Goal: Task Accomplishment & Management: Manage account settings

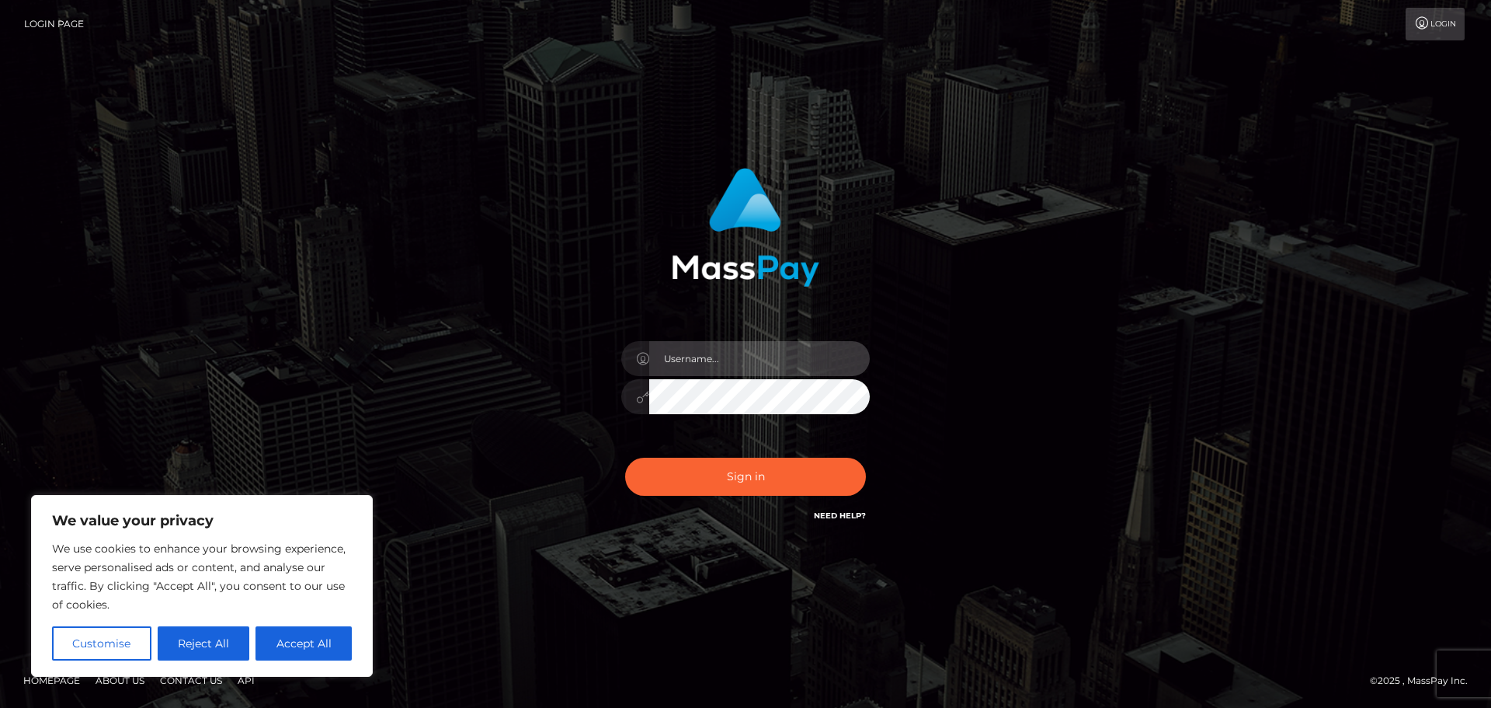
click at [742, 361] on input "text" at bounding box center [759, 358] width 221 height 35
type input "feettory"
click at [746, 350] on input "feettory" at bounding box center [759, 358] width 221 height 35
drag, startPoint x: 743, startPoint y: 351, endPoint x: 609, endPoint y: 362, distance: 134.0
click at [609, 362] on div "feettory Sign in" at bounding box center [746, 346] width 408 height 380
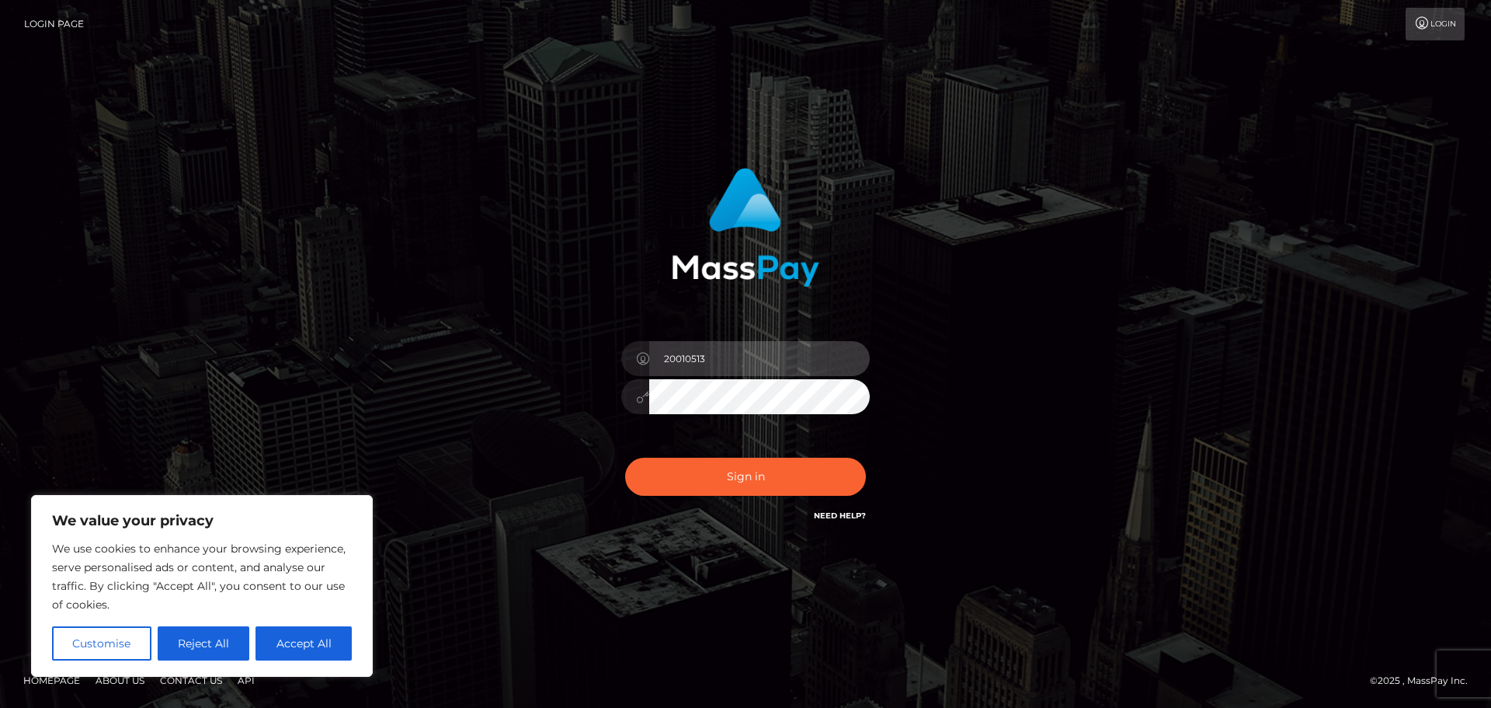
type input "20010513"
click at [638, 398] on icon at bounding box center [642, 397] width 13 height 12
click at [625, 457] on button "Sign in" at bounding box center [745, 476] width 241 height 38
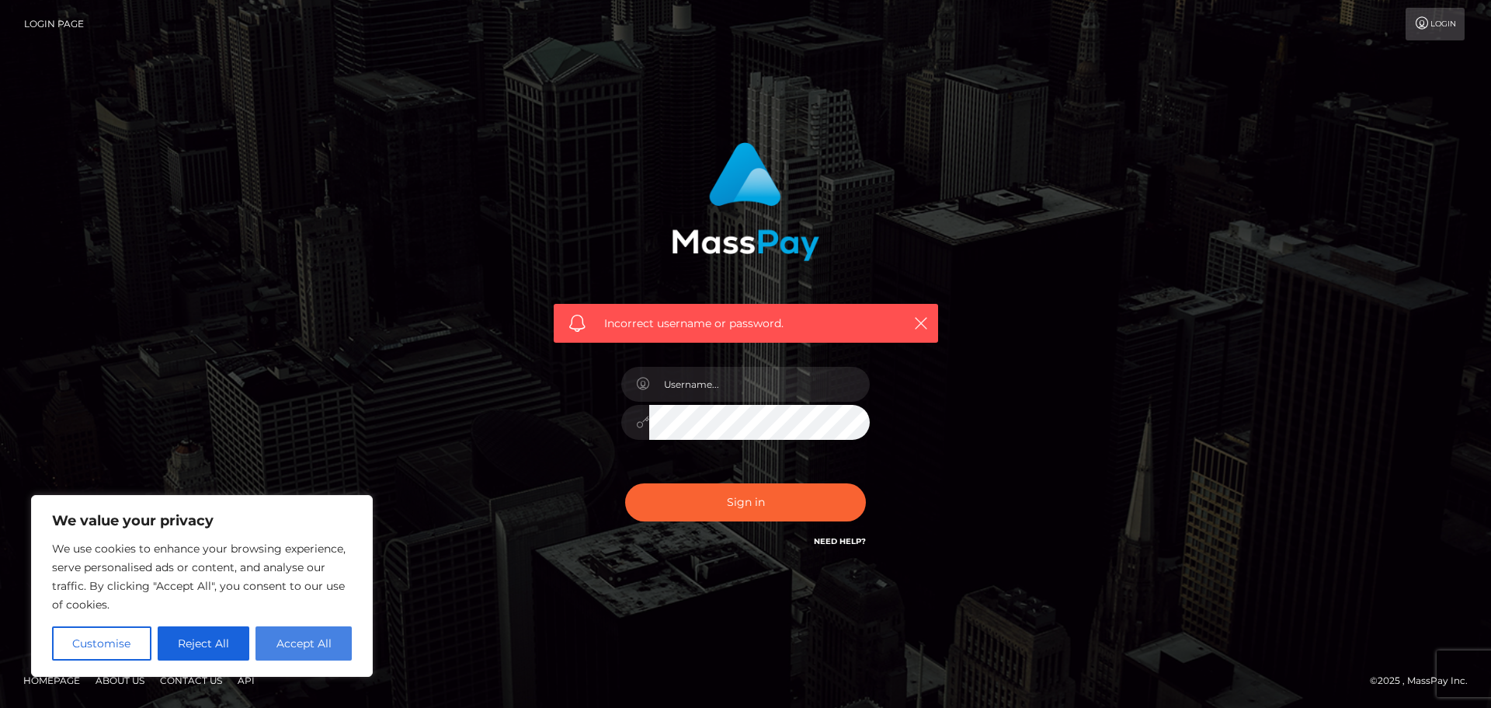
click at [318, 640] on button "Accept All" at bounding box center [304, 643] width 96 height 34
checkbox input "true"
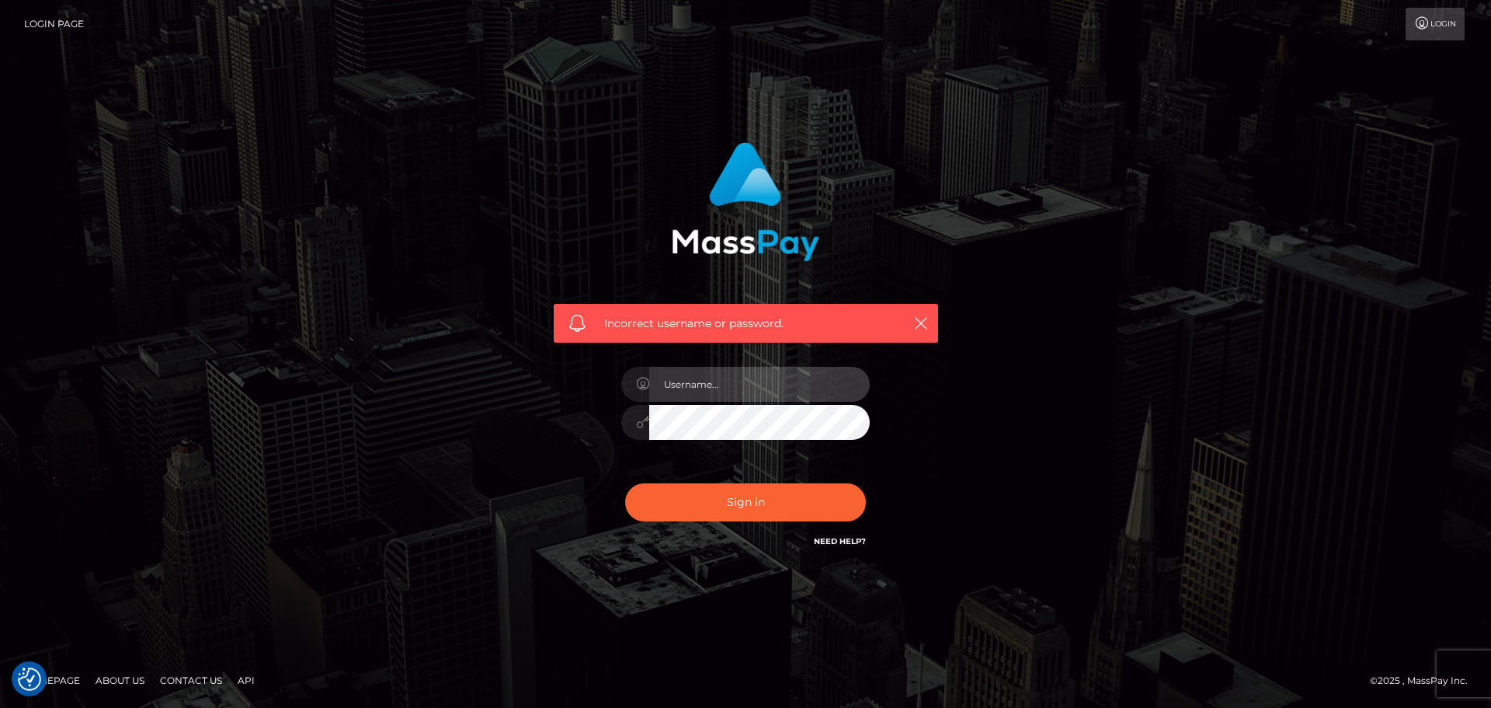
click at [777, 384] on input "text" at bounding box center [759, 384] width 221 height 35
type input "2"
type input "V"
type input "[EMAIL_ADDRESS][DOMAIN_NAME]"
click at [625, 483] on button "Sign in" at bounding box center [745, 502] width 241 height 38
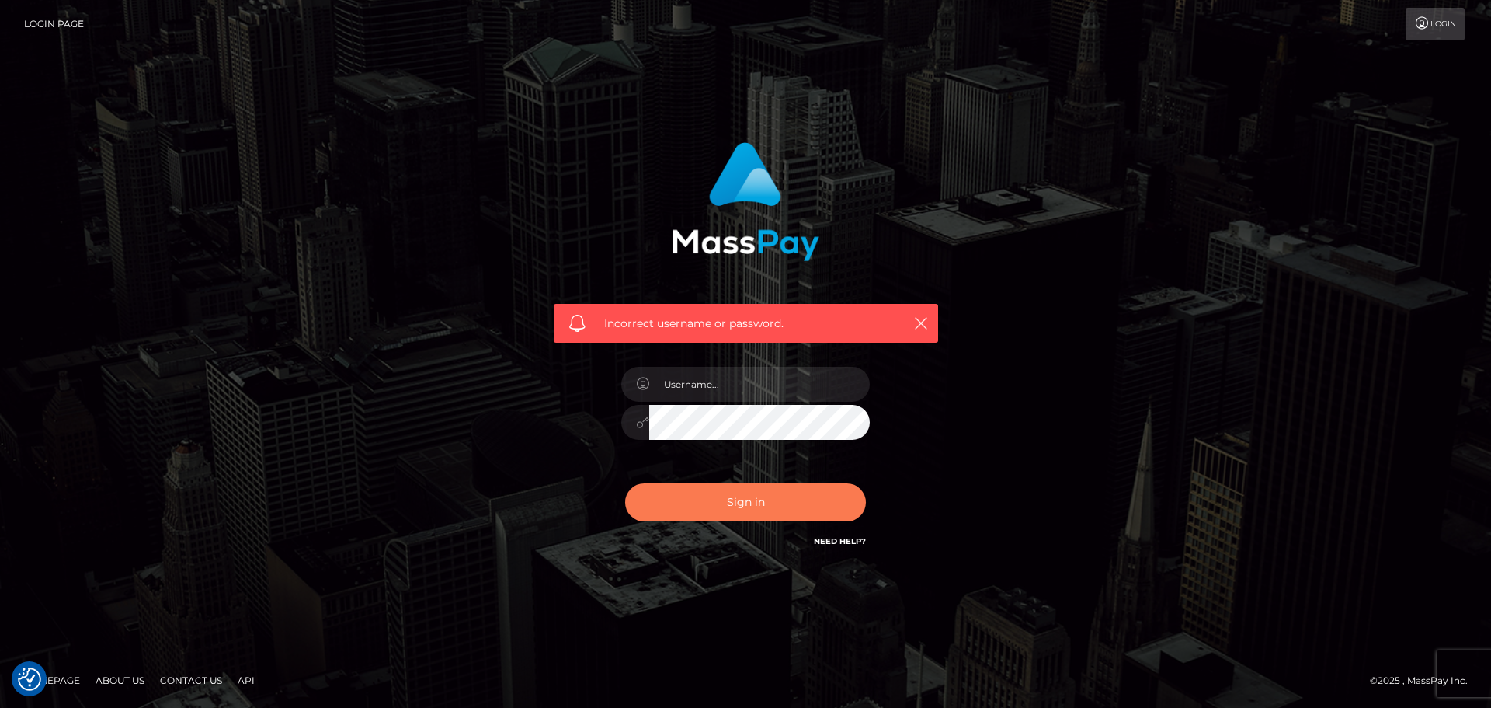
click at [729, 505] on button "Sign in" at bounding box center [745, 502] width 241 height 38
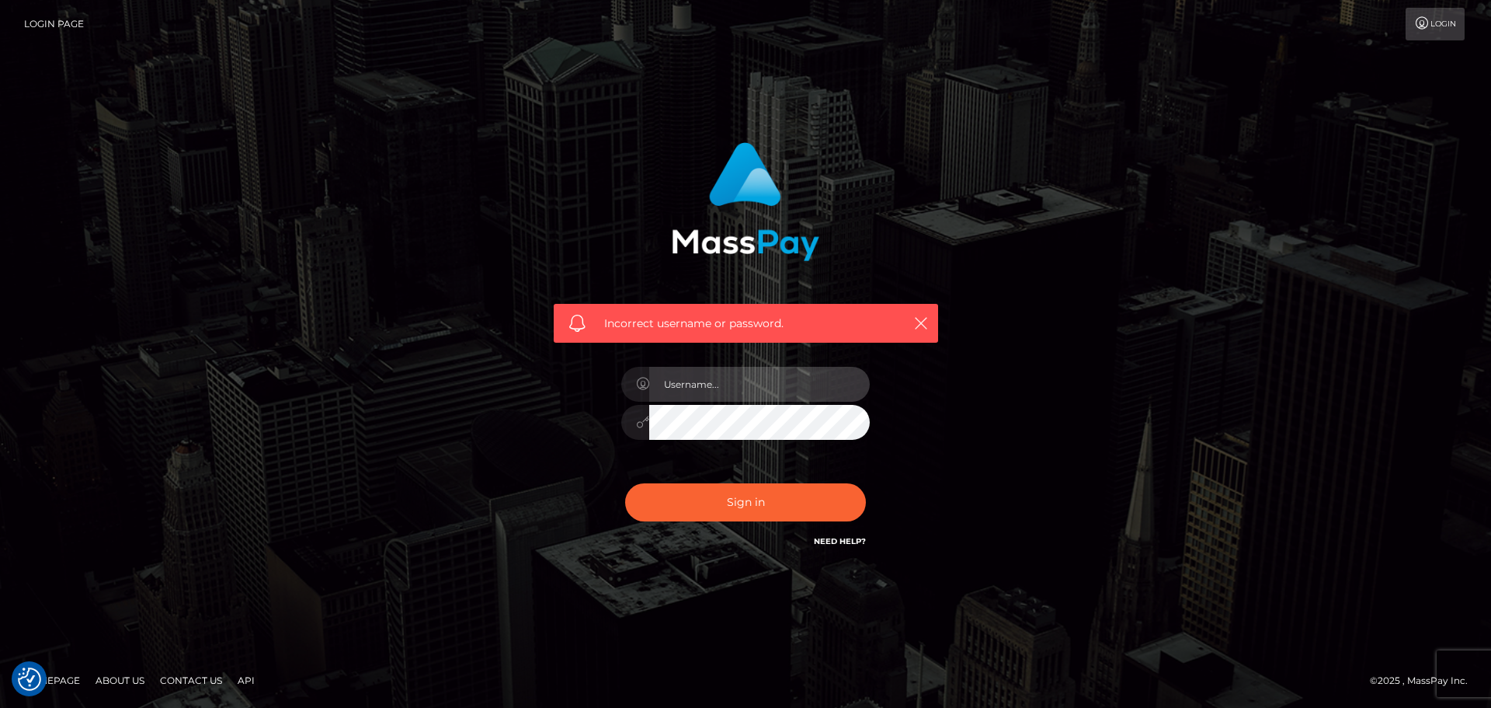
click at [770, 392] on input "text" at bounding box center [759, 384] width 221 height 35
click at [1261, 555] on div "Incorrect username or password." at bounding box center [745, 354] width 1491 height 680
click at [825, 539] on link "Need Help?" at bounding box center [840, 541] width 52 height 10
click at [840, 542] on link "Need Help?" at bounding box center [840, 541] width 52 height 10
click at [791, 376] on input "text" at bounding box center [759, 384] width 221 height 35
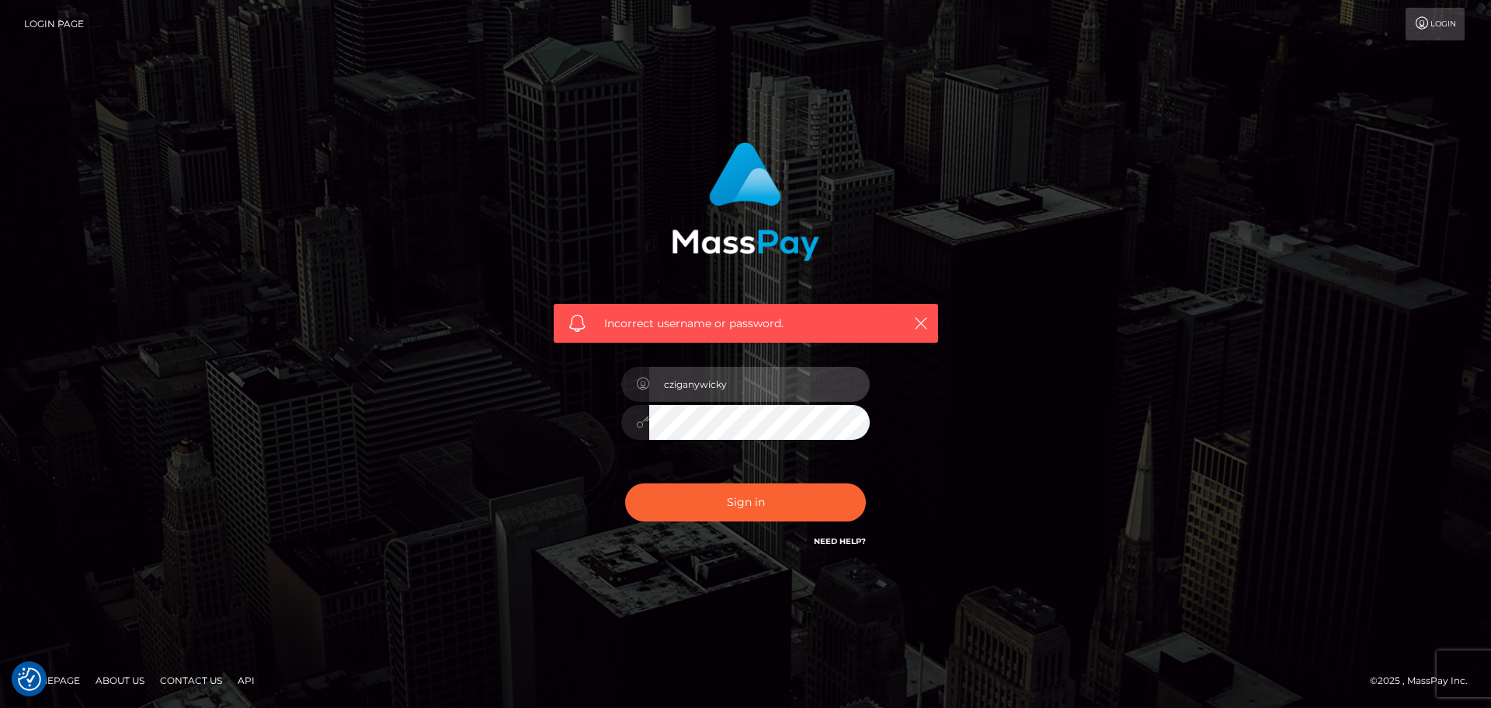
type input "cziganywicky@gmail.com"
click at [625, 483] on button "Sign in" at bounding box center [745, 502] width 241 height 38
click at [834, 544] on link "Need Help?" at bounding box center [840, 541] width 52 height 10
click at [835, 538] on link "Need Help?" at bounding box center [840, 541] width 52 height 10
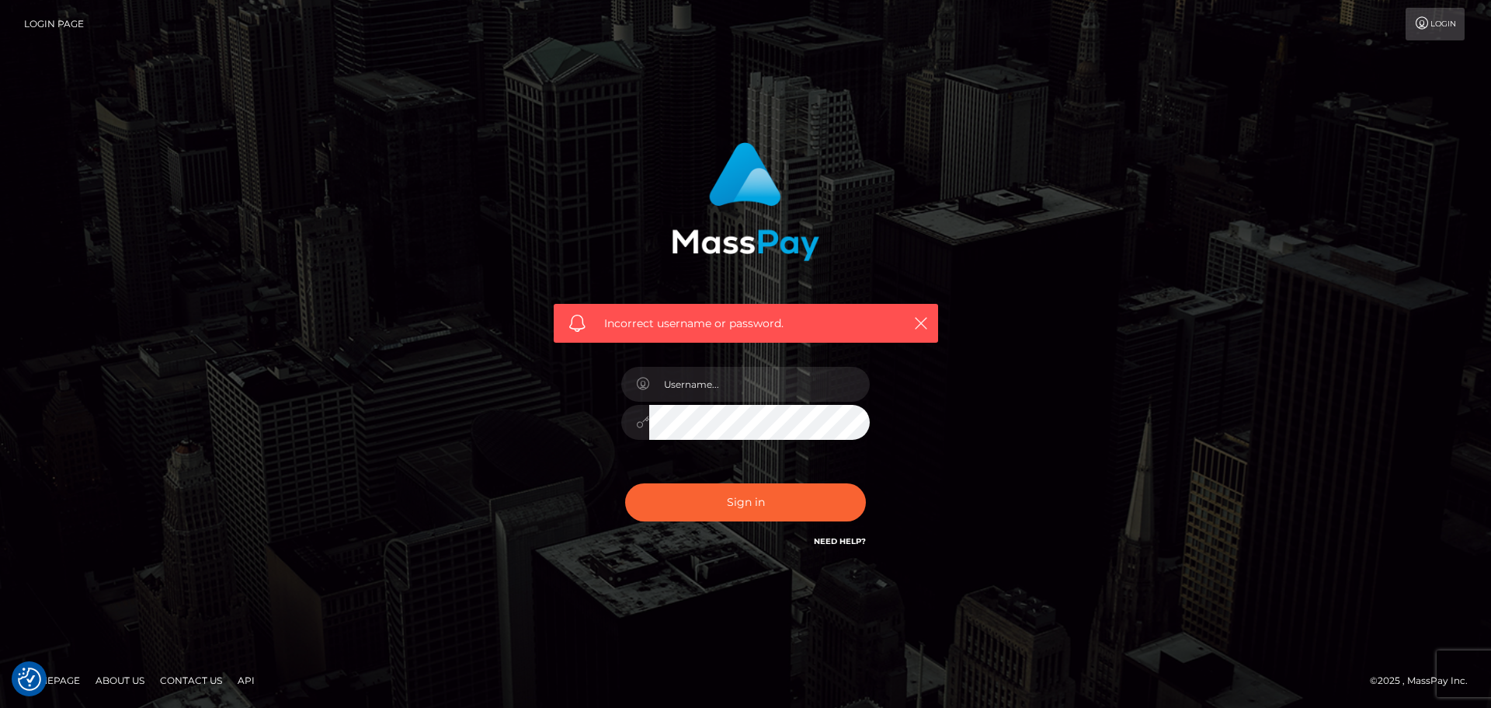
click at [44, 17] on link "Login Page" at bounding box center [54, 24] width 60 height 33
